Goal: Find specific page/section: Find specific page/section

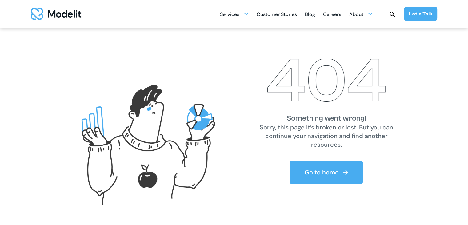
click at [150, 77] on icon at bounding box center [147, 136] width 157 height 157
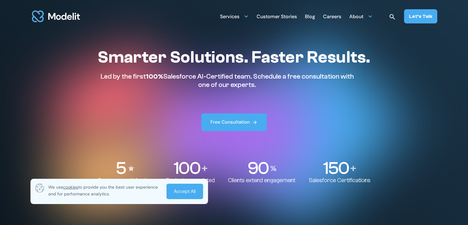
click at [336, 15] on div "Careers" at bounding box center [332, 17] width 18 height 12
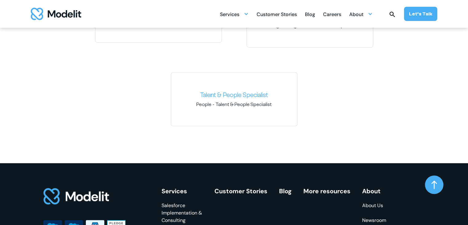
scroll to position [1138, 0]
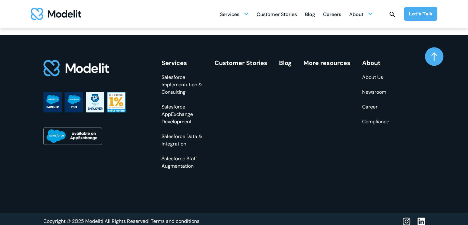
click at [59, 10] on img "home" at bounding box center [56, 14] width 50 height 12
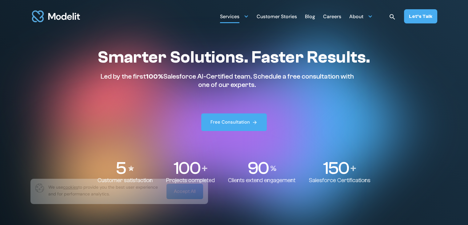
click at [236, 16] on div "Services" at bounding box center [229, 17] width 19 height 12
